Goal: Communication & Community: Connect with others

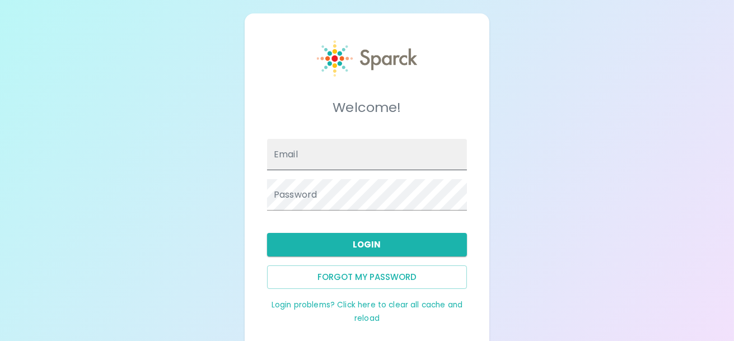
drag, startPoint x: 0, startPoint y: 0, endPoint x: 312, endPoint y: 156, distance: 349.2
click at [312, 156] on input "Email" at bounding box center [367, 154] width 200 height 31
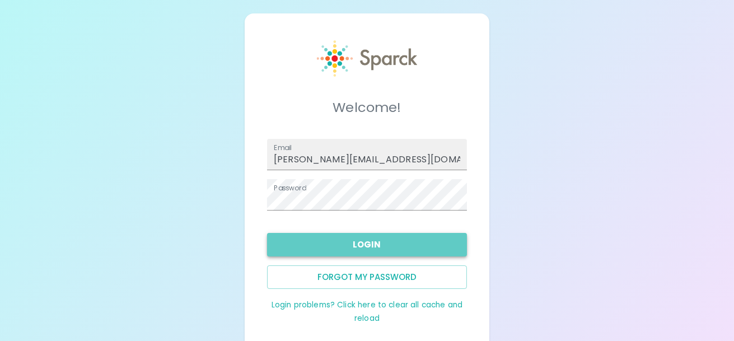
click at [331, 245] on button "Login" at bounding box center [367, 245] width 200 height 24
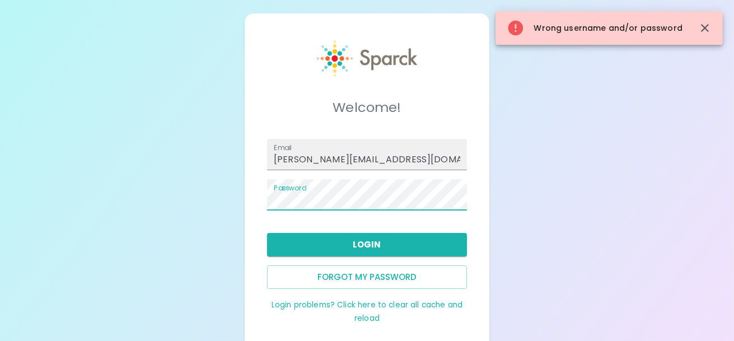
click at [258, 188] on div "Password" at bounding box center [362, 190] width 209 height 40
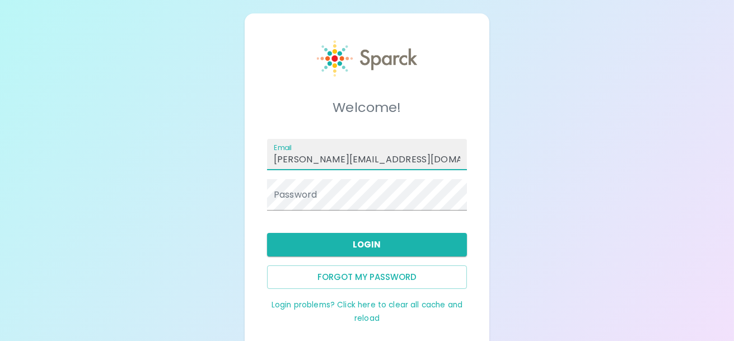
click at [285, 158] on input "m.loncich@sfbaycoffee.com" at bounding box center [367, 154] width 200 height 31
type input "mloncich@sfbaycoffee.com"
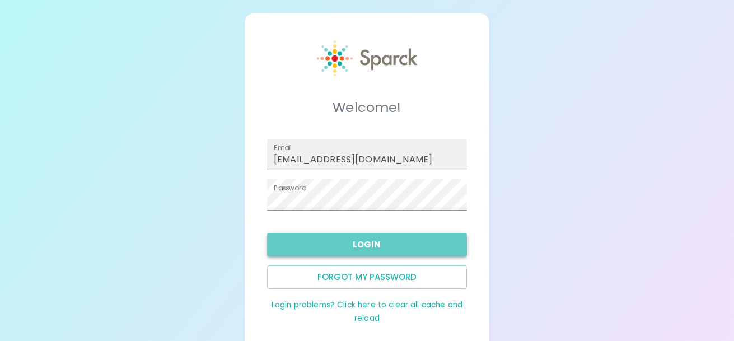
click at [276, 248] on button "Login" at bounding box center [367, 245] width 200 height 24
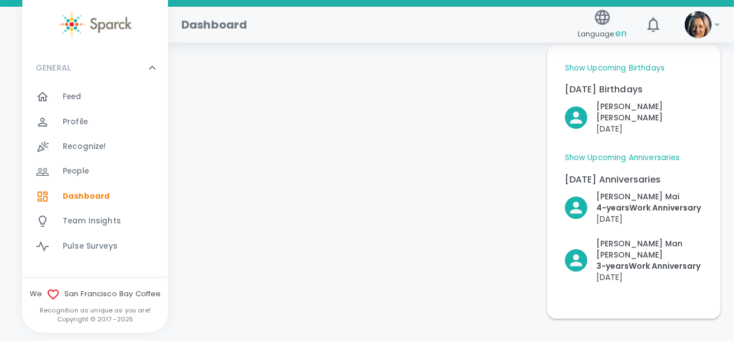
scroll to position [91, 0]
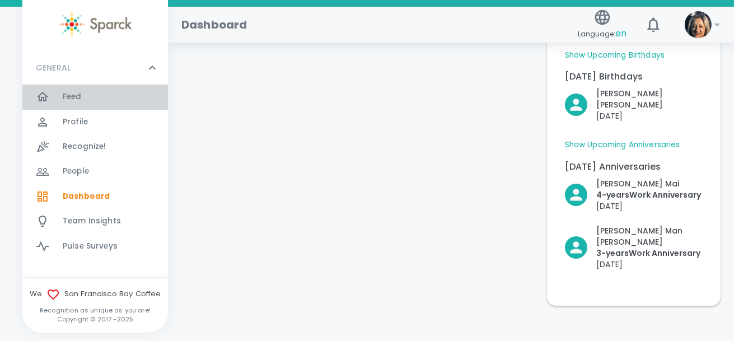
click at [71, 97] on span "Feed" at bounding box center [72, 96] width 19 height 11
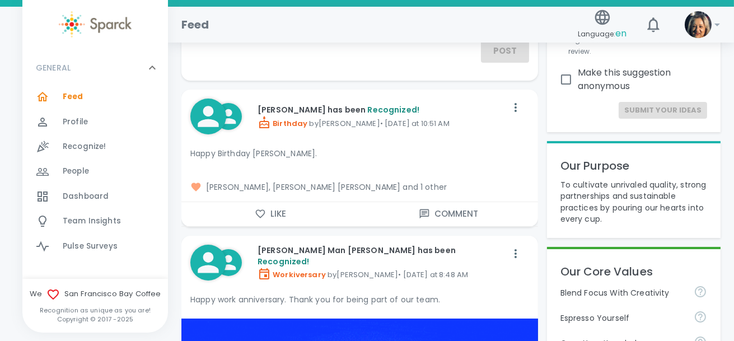
scroll to position [147, 0]
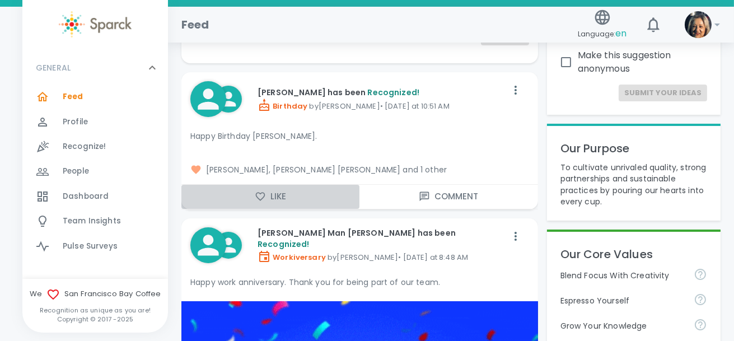
click at [277, 196] on button "Like" at bounding box center [270, 197] width 178 height 24
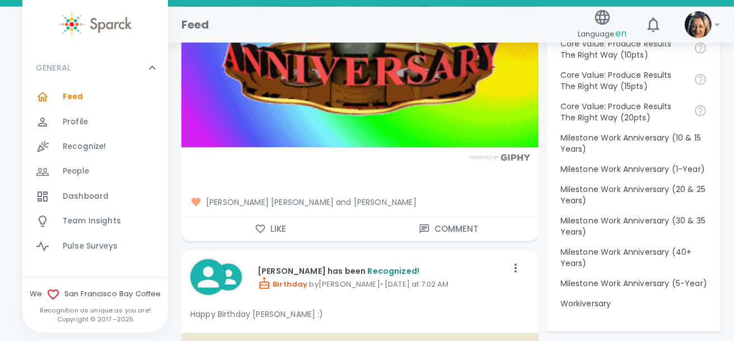
scroll to position [1211, 0]
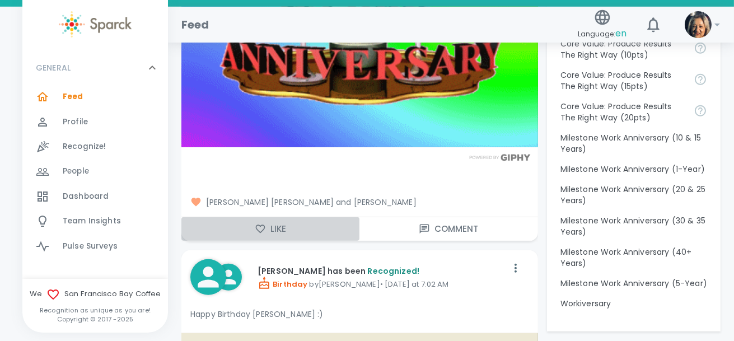
click at [277, 227] on button "Like" at bounding box center [270, 229] width 178 height 24
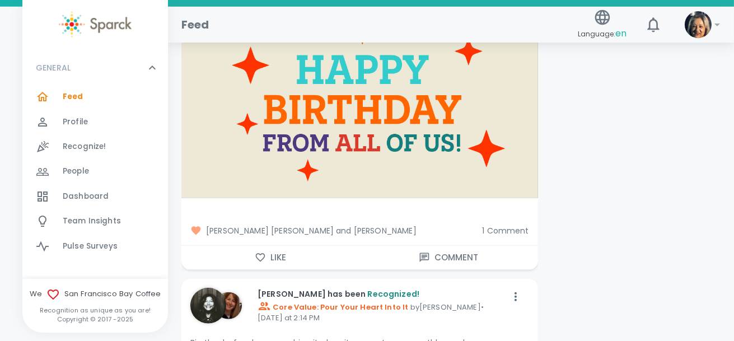
scroll to position [1547, 0]
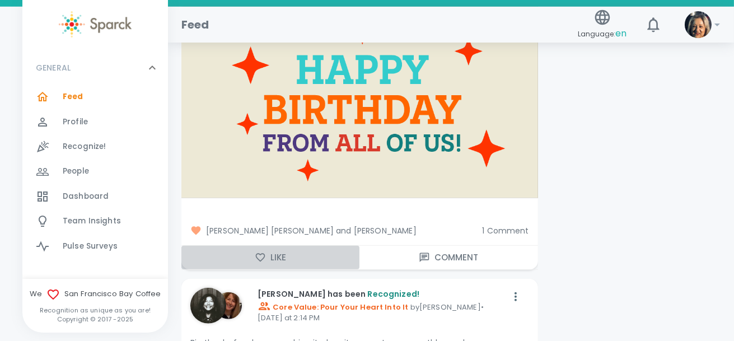
click at [261, 255] on icon "button" at bounding box center [260, 257] width 11 height 11
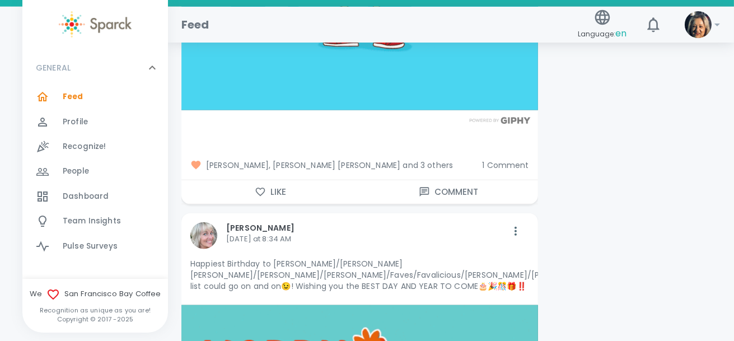
scroll to position [2218, 0]
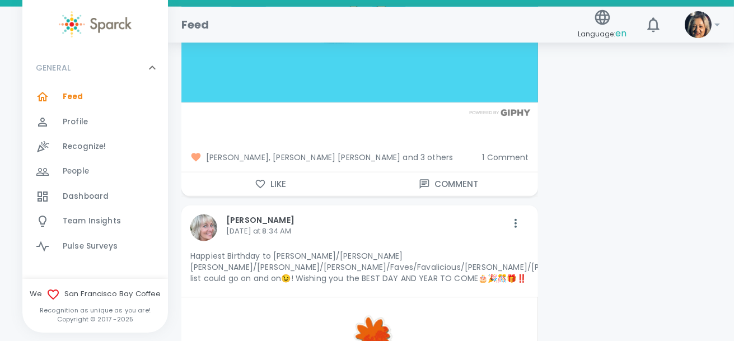
click at [260, 180] on icon "button" at bounding box center [261, 184] width 10 height 8
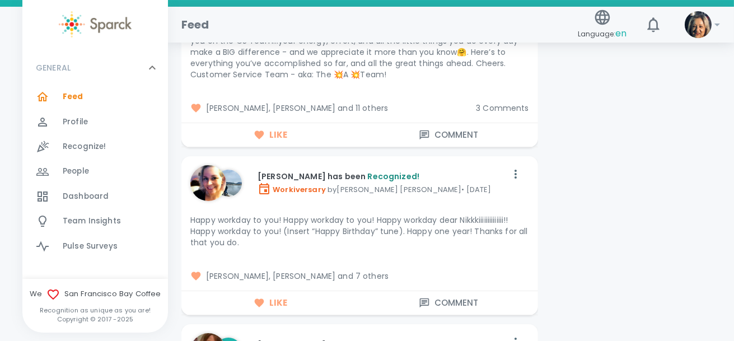
scroll to position [6304, 0]
